Goal: Task Accomplishment & Management: Complete application form

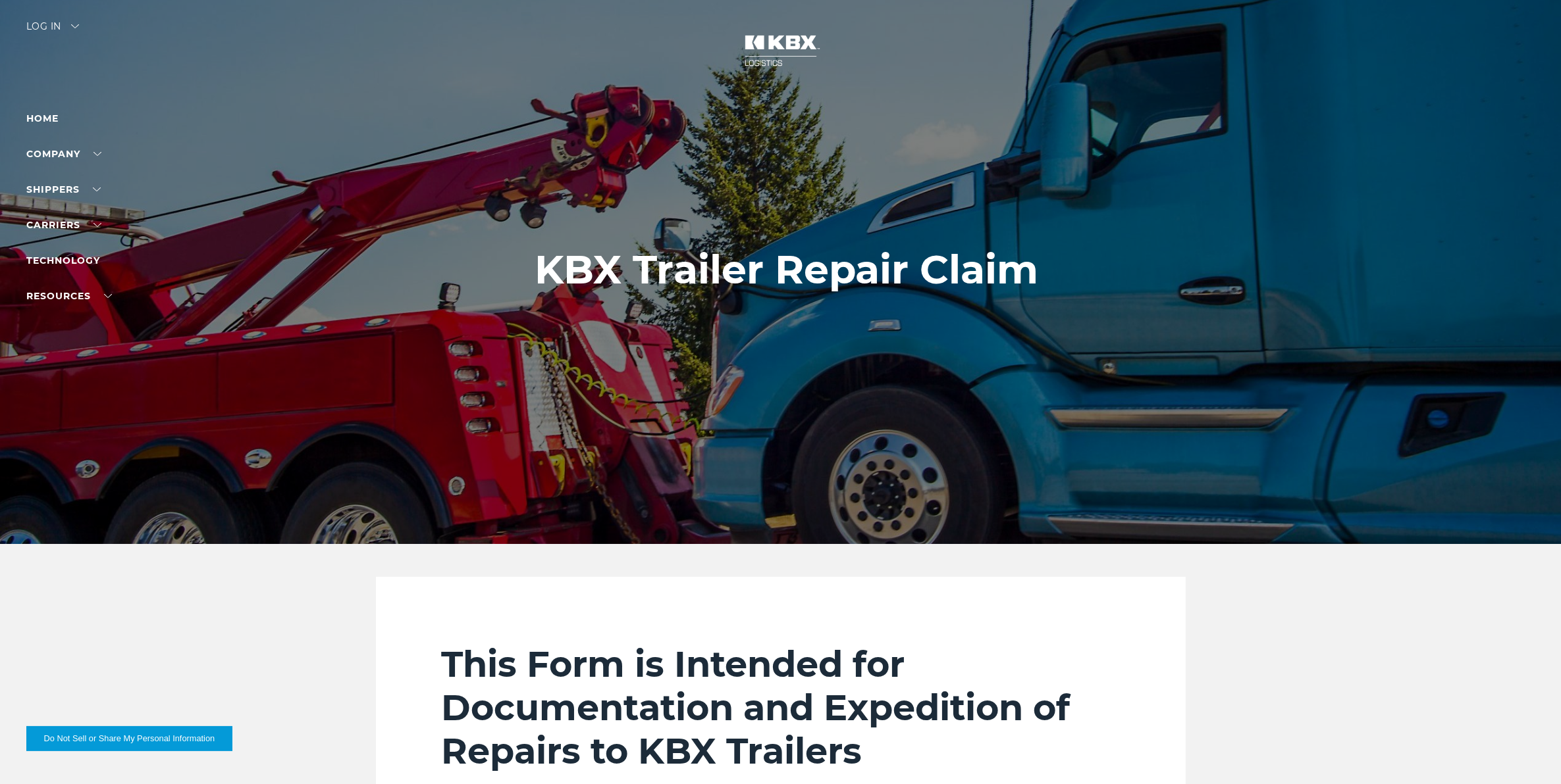
scroll to position [83, 0]
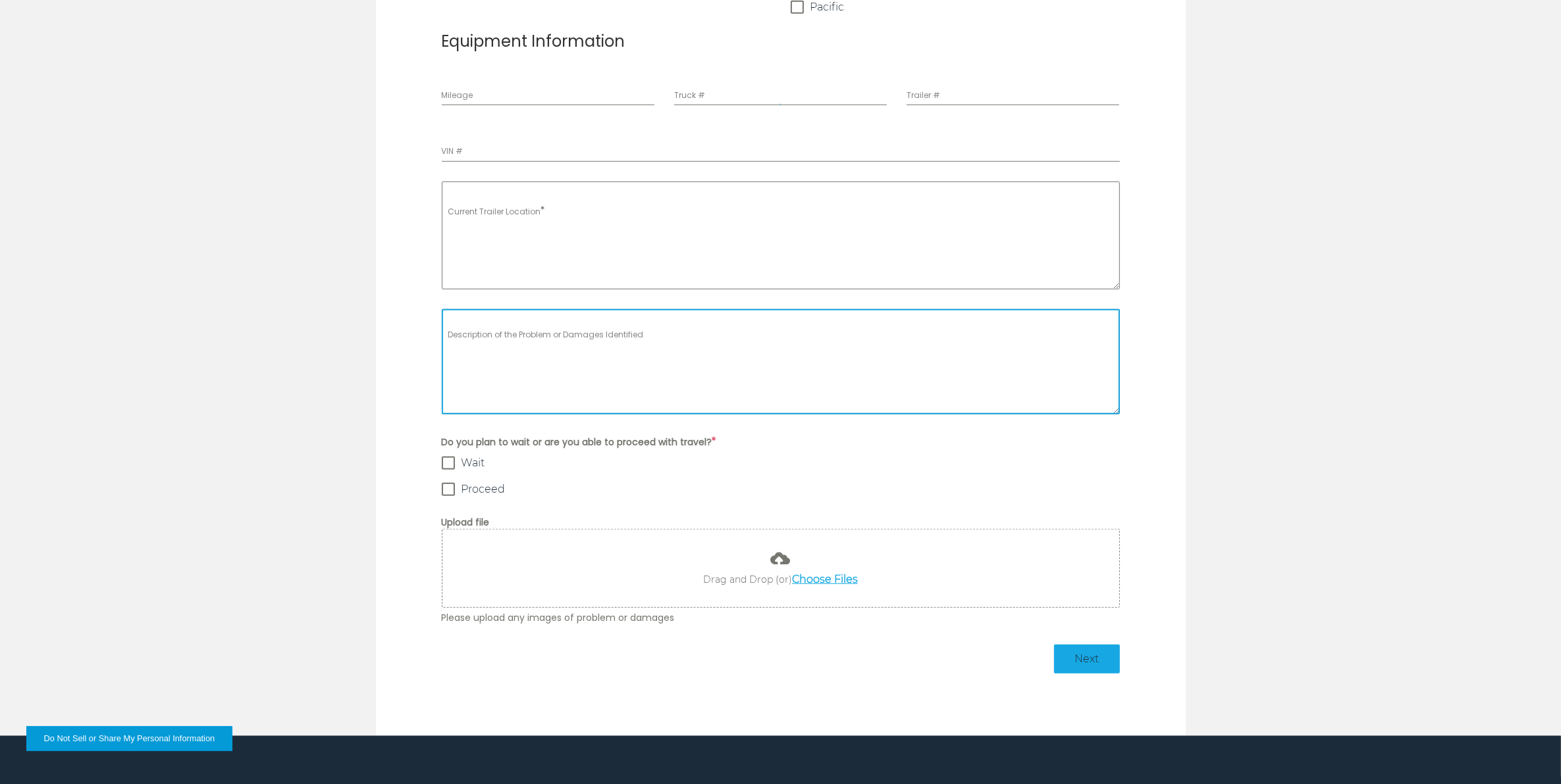
scroll to position [1233, 0]
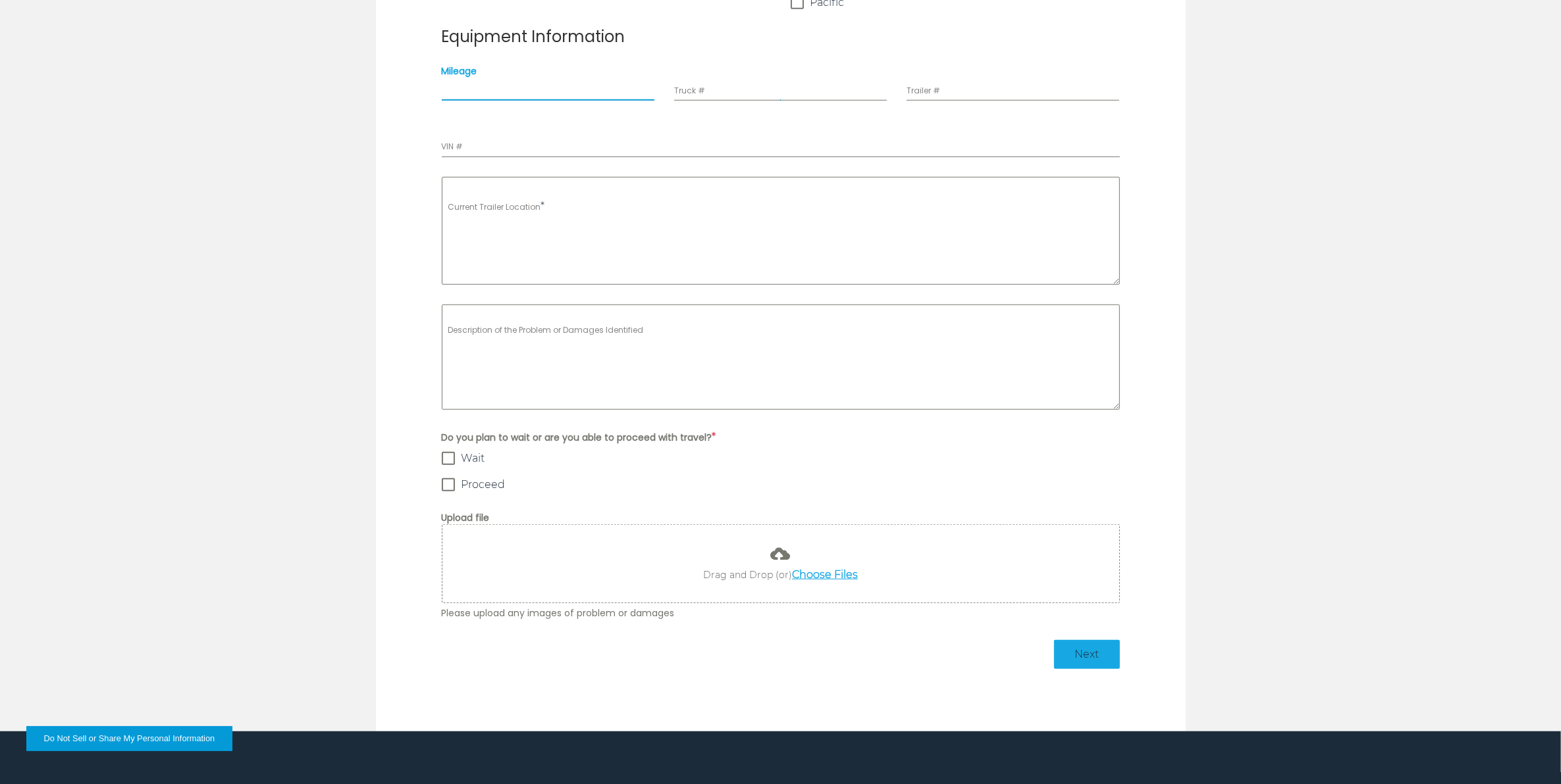
click at [524, 89] on input "Mileage" at bounding box center [548, 89] width 213 height 24
click at [696, 92] on input "Truck #" at bounding box center [780, 89] width 213 height 24
click at [702, 130] on div "VIN #" at bounding box center [781, 139] width 678 height 37
click at [703, 140] on input "VIN #" at bounding box center [781, 145] width 678 height 24
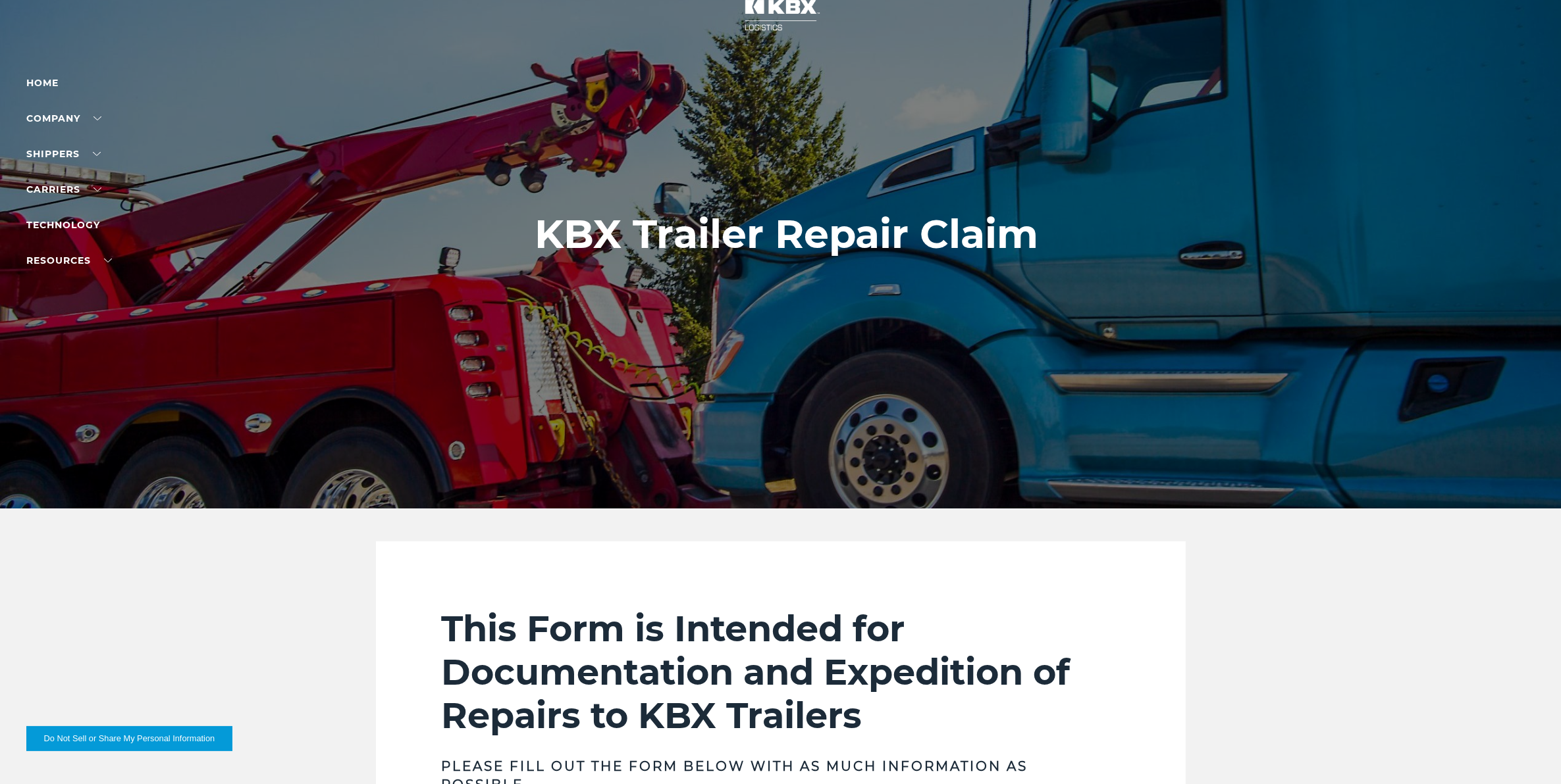
scroll to position [0, 0]
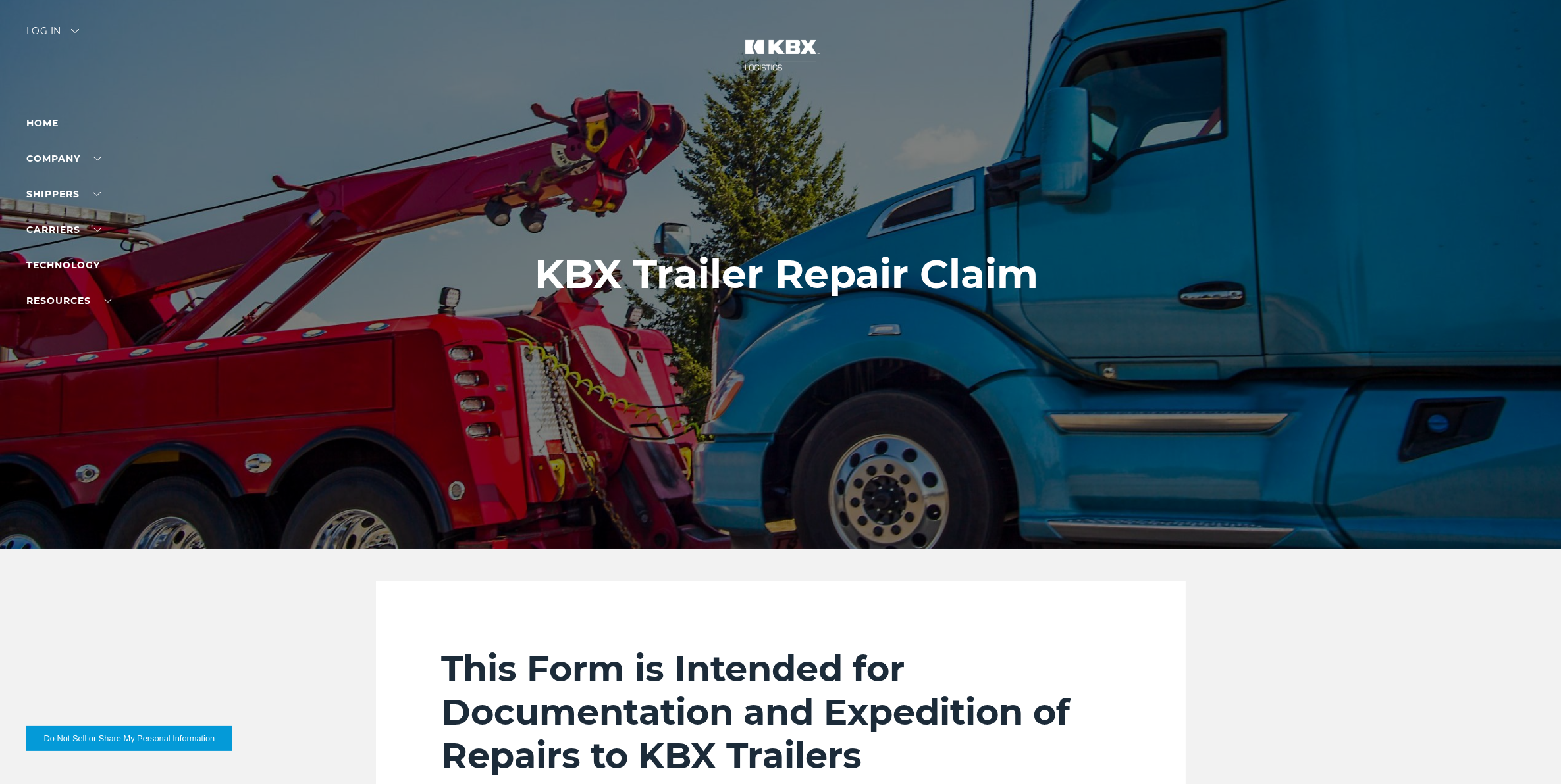
click at [1001, 425] on div at bounding box center [787, 274] width 1573 height 549
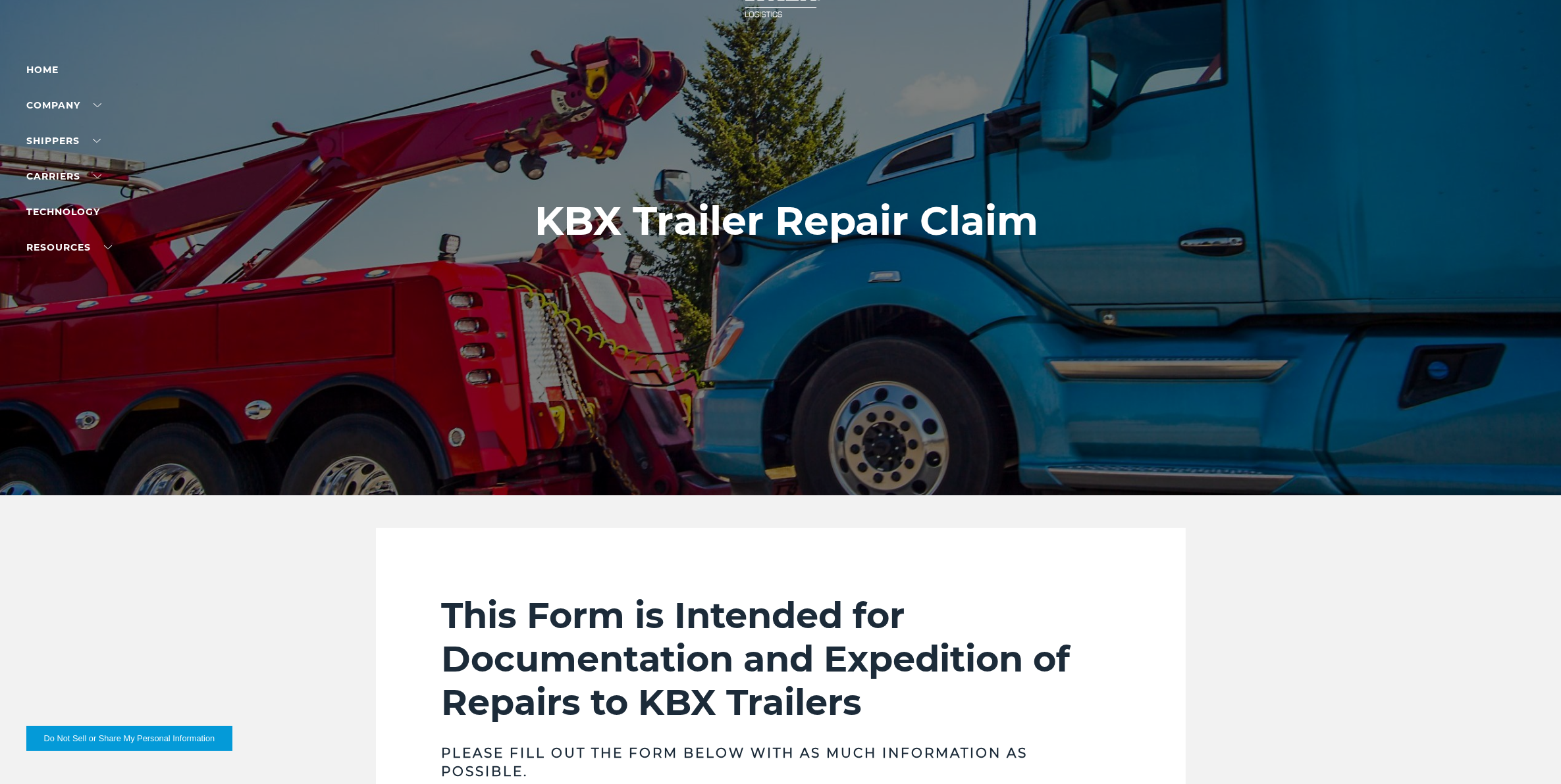
scroll to position [83, 0]
